Goal: Task Accomplishment & Management: Manage account settings

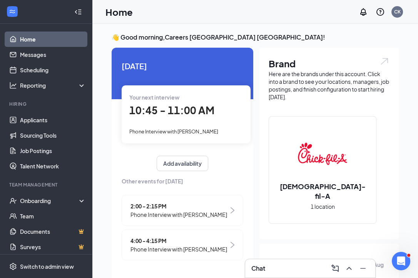
click at [183, 108] on span "10:45 - 11:00 AM" at bounding box center [171, 110] width 85 height 13
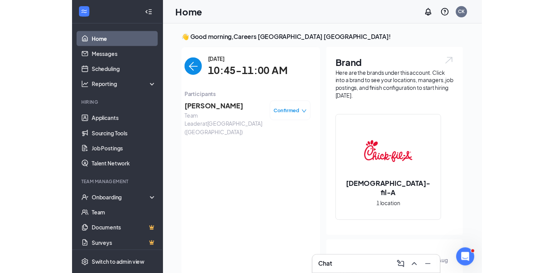
scroll to position [3, 0]
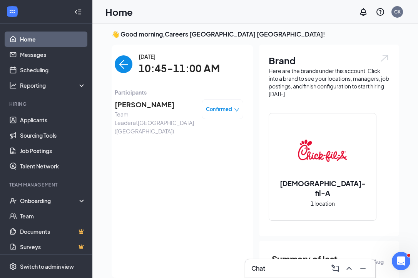
click at [164, 102] on span "[PERSON_NAME]" at bounding box center [155, 104] width 81 height 11
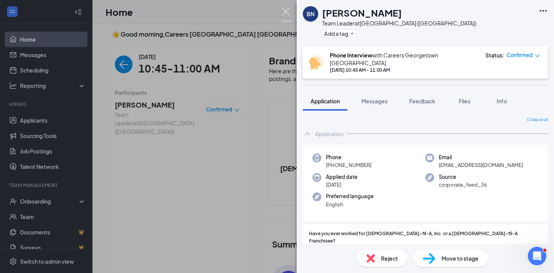
click at [289, 13] on img at bounding box center [286, 15] width 10 height 15
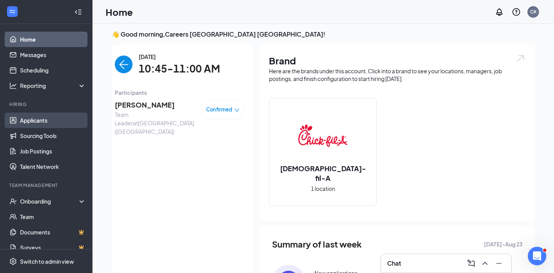
click at [30, 119] on link "Applicants" at bounding box center [53, 119] width 66 height 15
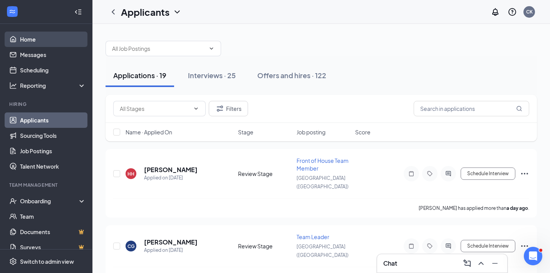
click at [26, 42] on link "Home" at bounding box center [53, 39] width 66 height 15
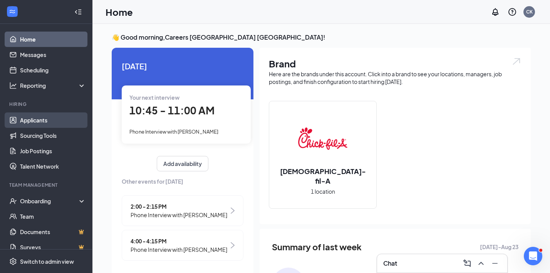
click at [43, 121] on link "Applicants" at bounding box center [53, 119] width 66 height 15
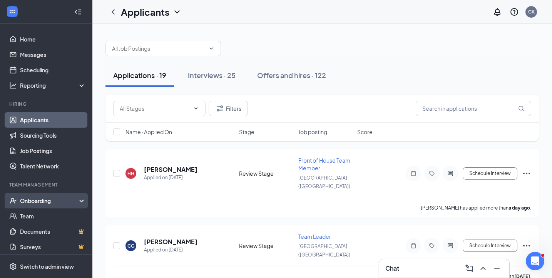
click at [46, 204] on div "Onboarding" at bounding box center [49, 201] width 59 height 8
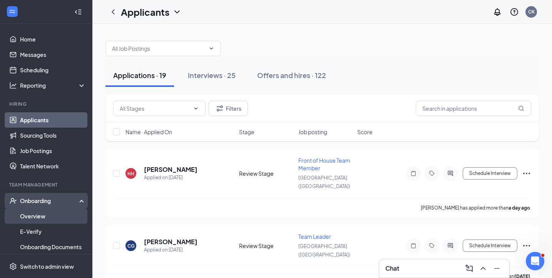
click at [38, 218] on link "Overview" at bounding box center [53, 216] width 66 height 15
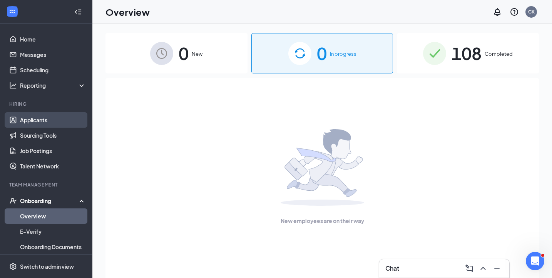
click at [40, 122] on link "Applicants" at bounding box center [53, 119] width 66 height 15
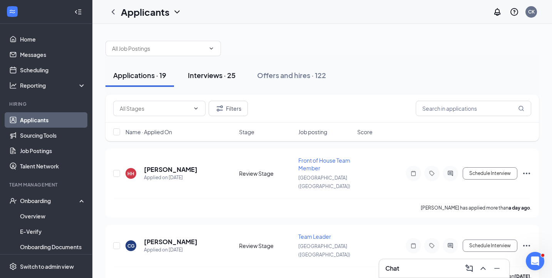
click at [207, 71] on div "Interviews · 25" at bounding box center [212, 75] width 48 height 10
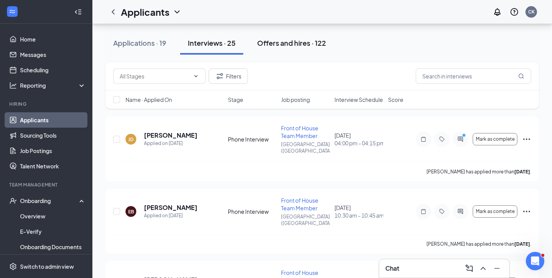
scroll to position [33, 0]
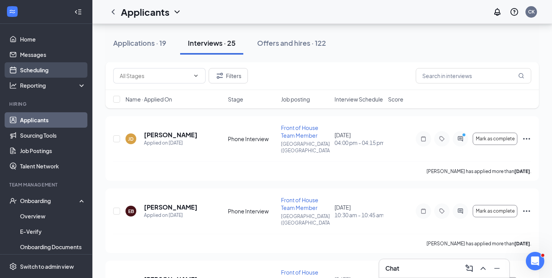
click at [50, 67] on link "Scheduling" at bounding box center [53, 69] width 66 height 15
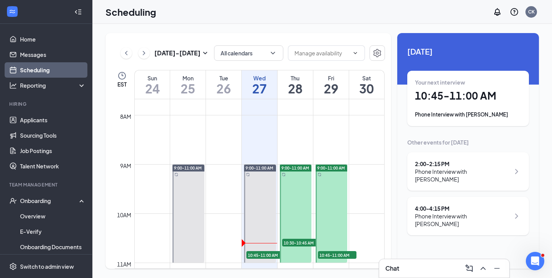
scroll to position [391, 0]
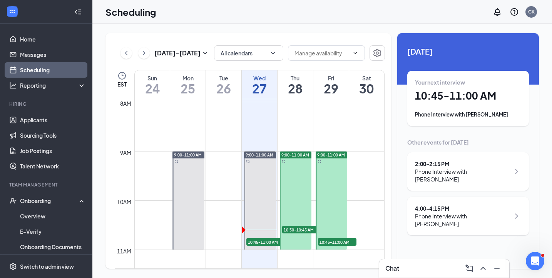
click at [418, 99] on h1 "10:45 - 11:00 AM" at bounding box center [468, 95] width 106 height 13
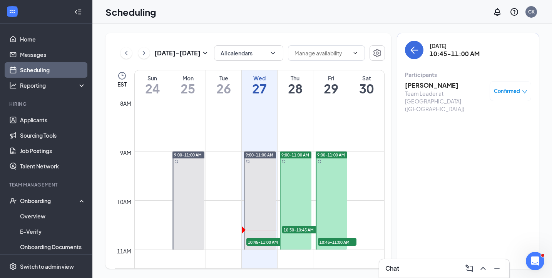
click at [418, 85] on h3 "[PERSON_NAME]" at bounding box center [445, 85] width 81 height 8
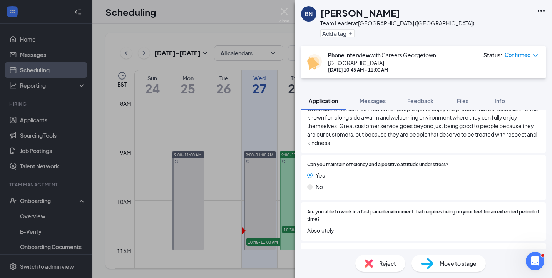
scroll to position [151, 0]
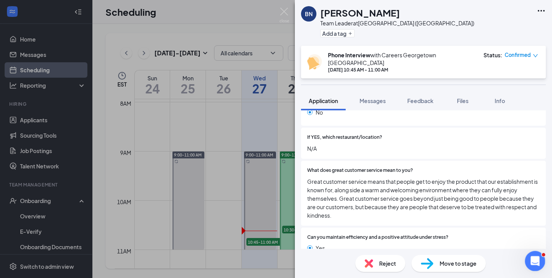
click at [418, 261] on icon "Open Intercom Messenger" at bounding box center [533, 260] width 5 height 6
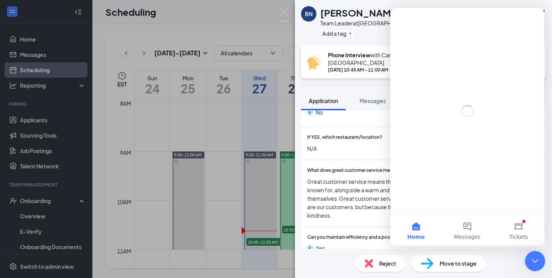
scroll to position [0, 0]
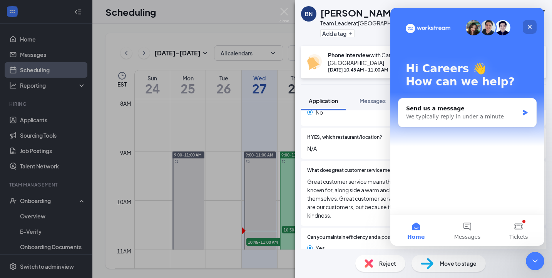
click at [418, 25] on icon "Close" at bounding box center [530, 27] width 6 height 6
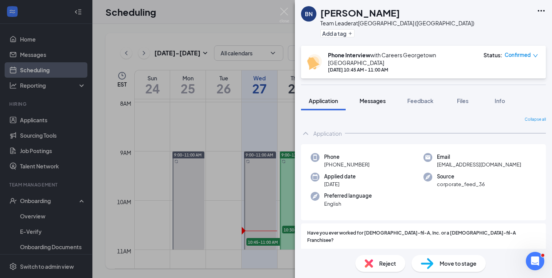
click at [370, 97] on span "Messages" at bounding box center [373, 100] width 26 height 7
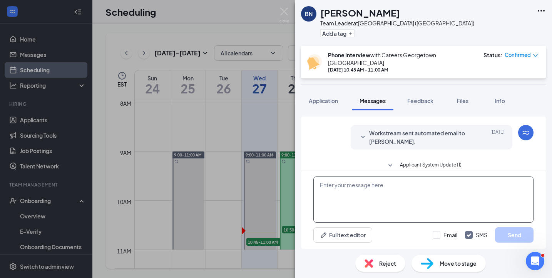
click at [353, 191] on textarea at bounding box center [423, 200] width 220 height 46
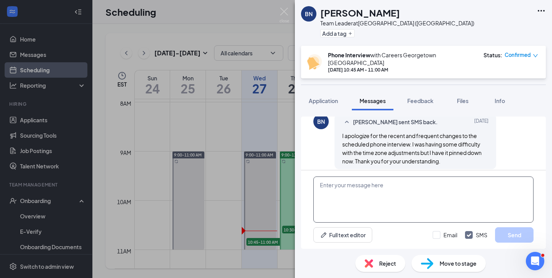
scroll to position [316, 0]
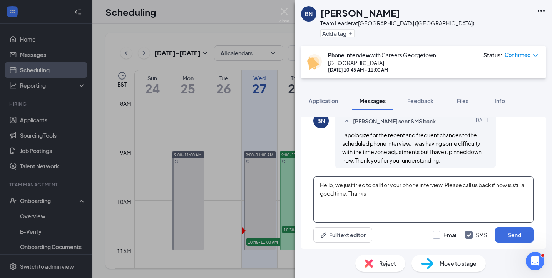
type textarea "Hello, we just tried to call for your phone interview. Please call us back if n…"
click at [418, 235] on input "Email" at bounding box center [445, 235] width 25 height 8
checkbox input "true"
click at [418, 197] on textarea "Hello, we just tried to call for your phone interview. Please call us back if n…" at bounding box center [423, 200] width 220 height 46
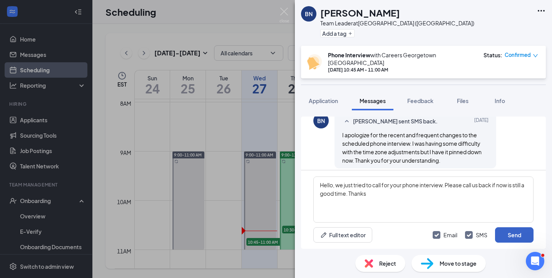
click at [418, 233] on button "Send" at bounding box center [514, 234] width 38 height 15
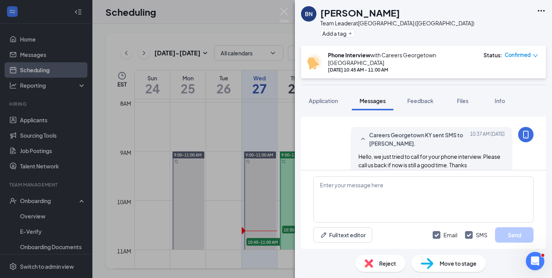
scroll to position [432, 0]
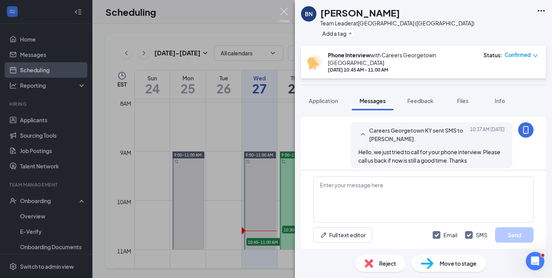
click at [283, 11] on img at bounding box center [284, 15] width 10 height 15
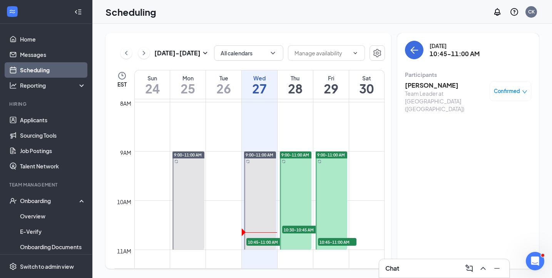
click at [418, 87] on h3 "[PERSON_NAME]" at bounding box center [445, 85] width 81 height 8
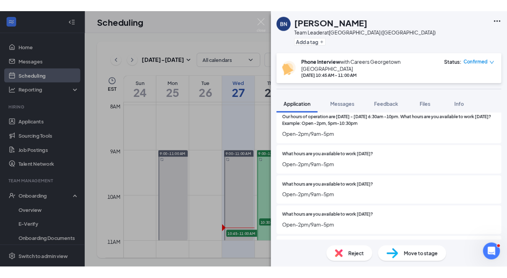
scroll to position [1059, 0]
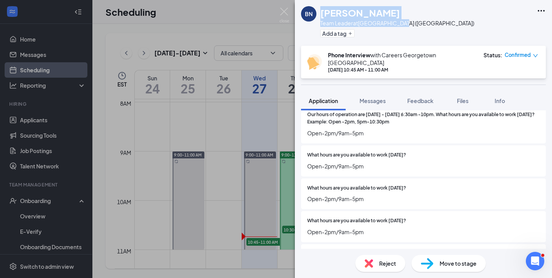
drag, startPoint x: 404, startPoint y: 24, endPoint x: 319, endPoint y: 17, distance: 85.0
click at [319, 17] on div "BN [PERSON_NAME] Team Leader at [GEOGRAPHIC_DATA] ([GEOGRAPHIC_DATA]) Add a tag" at bounding box center [423, 23] width 257 height 46
click at [367, 34] on div "Add a tag" at bounding box center [397, 33] width 154 height 13
drag, startPoint x: 405, startPoint y: 23, endPoint x: 319, endPoint y: 14, distance: 86.0
click at [319, 14] on div "BN [PERSON_NAME] Team Leader at [GEOGRAPHIC_DATA] ([GEOGRAPHIC_DATA]) Add a tag" at bounding box center [423, 23] width 257 height 46
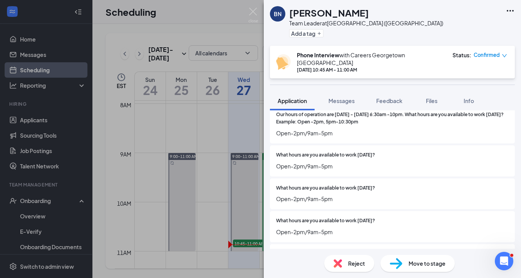
click at [418, 25] on div "BN [PERSON_NAME] Team Leader at [GEOGRAPHIC_DATA] ([GEOGRAPHIC_DATA]) Add a tag" at bounding box center [392, 23] width 257 height 46
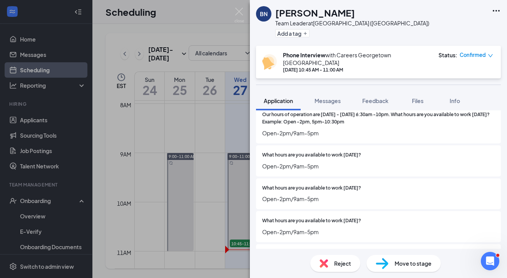
click at [396, 266] on span "Move to stage" at bounding box center [413, 263] width 37 height 8
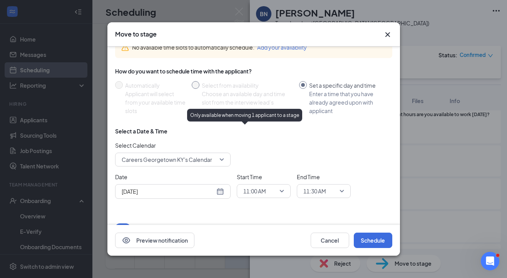
scroll to position [60, 0]
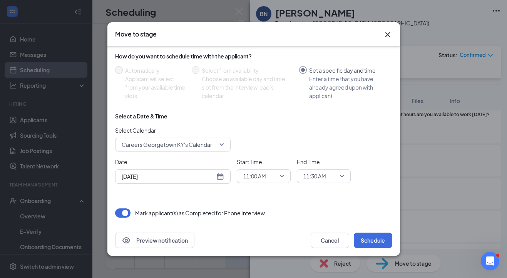
click at [219, 179] on div "[DATE]" at bounding box center [173, 176] width 102 height 8
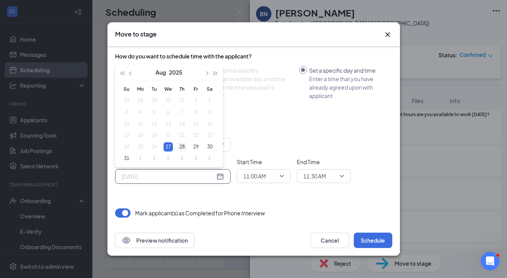
click at [181, 147] on div "28" at bounding box center [181, 146] width 9 height 9
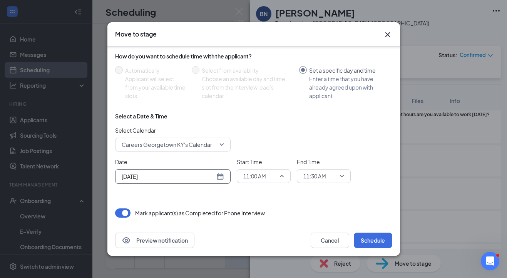
click at [259, 175] on span "11:00 AM" at bounding box center [254, 177] width 23 height 12
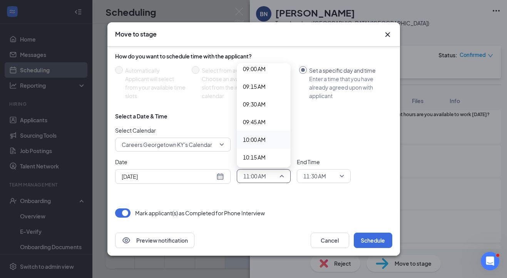
scroll to position [643, 0]
click at [268, 107] on span "09:30 AM" at bounding box center [264, 105] width 42 height 8
click at [221, 179] on div "[DATE]" at bounding box center [173, 176] width 102 height 8
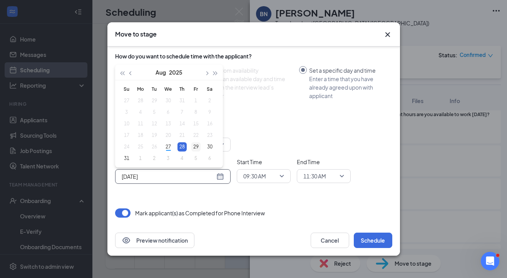
type input "[DATE]"
click at [192, 149] on div "29" at bounding box center [195, 146] width 9 height 9
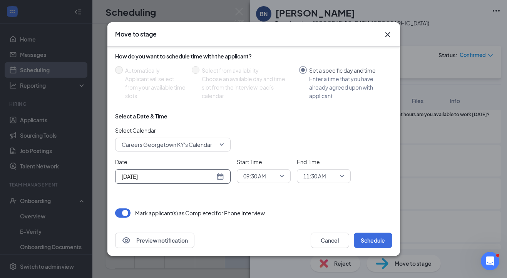
click at [342, 176] on span "11:30 AM" at bounding box center [323, 177] width 41 height 12
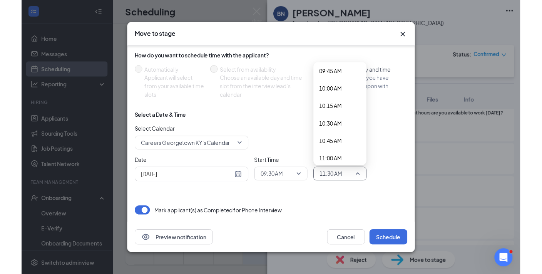
scroll to position [693, 0]
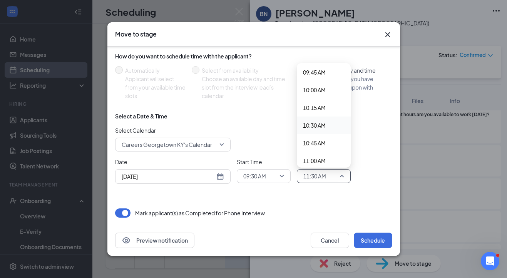
click at [330, 124] on span "10:30 AM" at bounding box center [324, 125] width 42 height 8
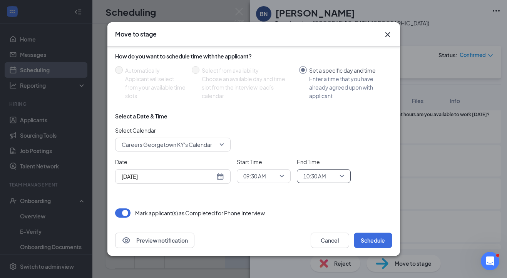
click at [349, 202] on div "Choose stage: Onsite Interview (next stage) No available time slots to automati…" at bounding box center [253, 105] width 277 height 239
click at [370, 236] on button "Schedule" at bounding box center [373, 240] width 38 height 15
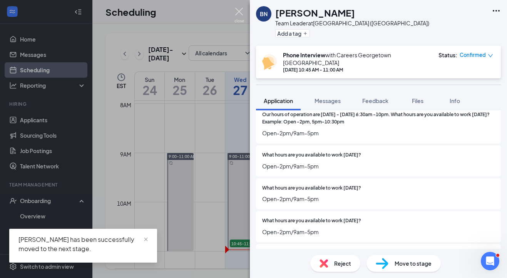
click at [240, 12] on img at bounding box center [239, 15] width 10 height 15
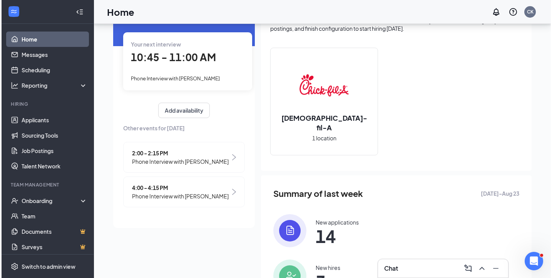
scroll to position [55, 0]
